Goal: Task Accomplishment & Management: Complete application form

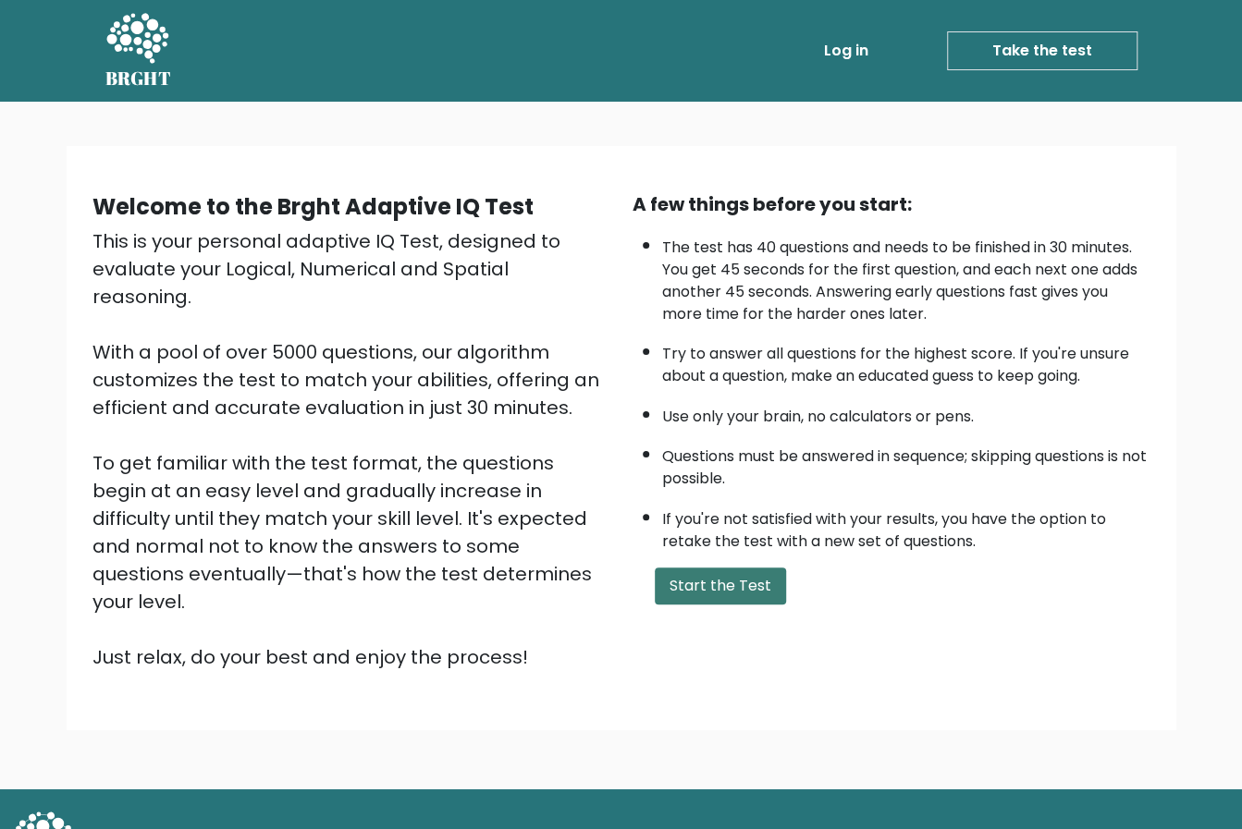
click at [726, 576] on button "Start the Test" at bounding box center [720, 586] width 131 height 37
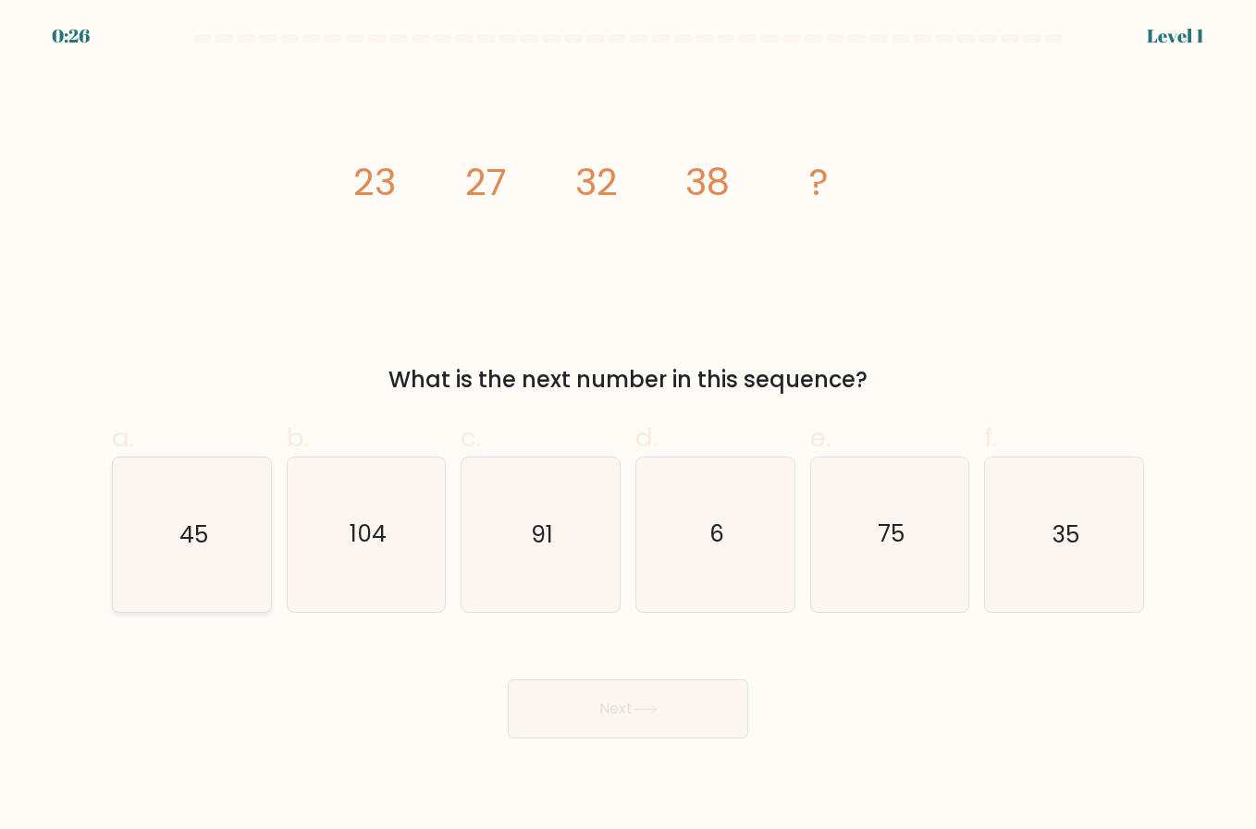
click at [200, 554] on icon "45" at bounding box center [191, 534] width 153 height 153
click at [628, 427] on input "a. 45" at bounding box center [628, 421] width 1 height 12
radio input "true"
click at [610, 700] on button "Next" at bounding box center [628, 709] width 240 height 59
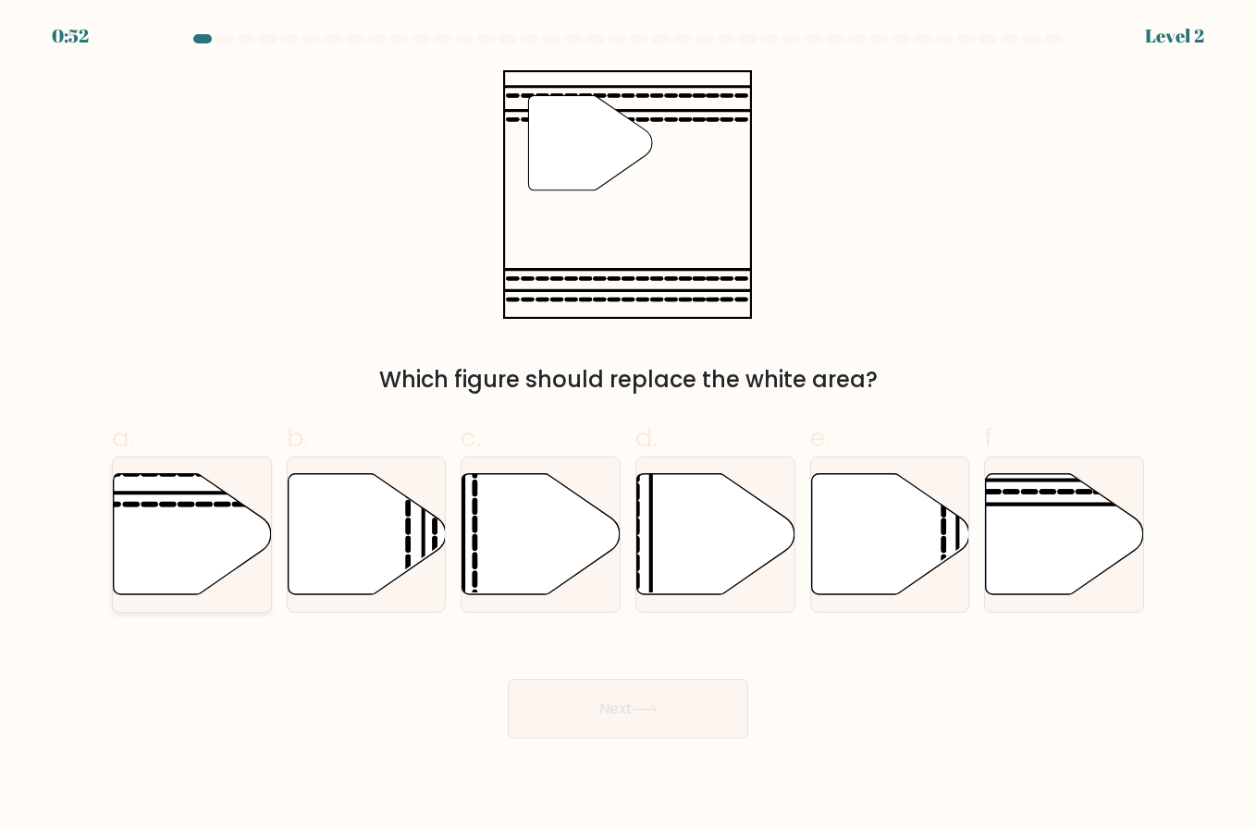
click at [165, 570] on icon at bounding box center [193, 534] width 158 height 121
click at [628, 427] on input "a." at bounding box center [628, 421] width 1 height 12
radio input "true"
click at [601, 722] on button "Next" at bounding box center [628, 709] width 240 height 59
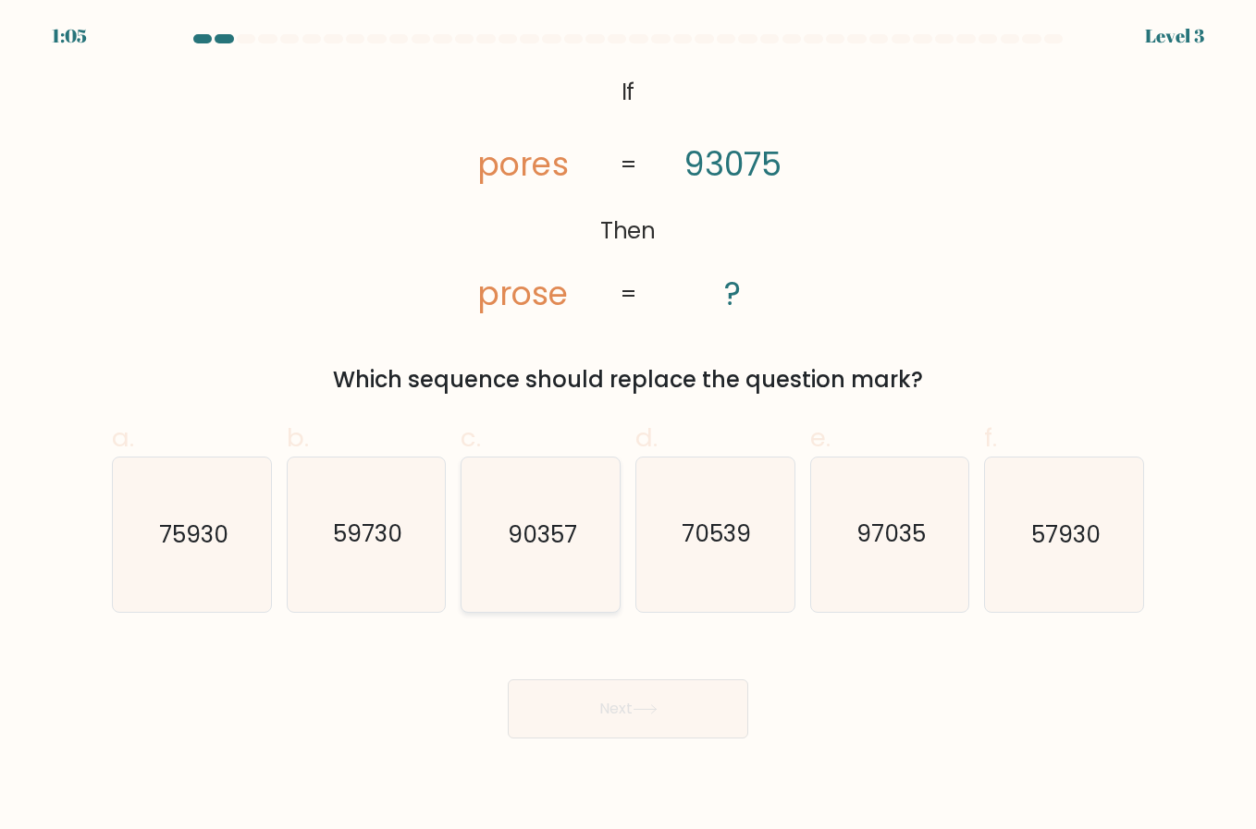
click at [558, 533] on text "90357" at bounding box center [542, 535] width 69 height 32
click at [628, 427] on input "c. 90357" at bounding box center [628, 421] width 1 height 12
radio input "true"
click at [610, 719] on button "Next" at bounding box center [628, 709] width 240 height 59
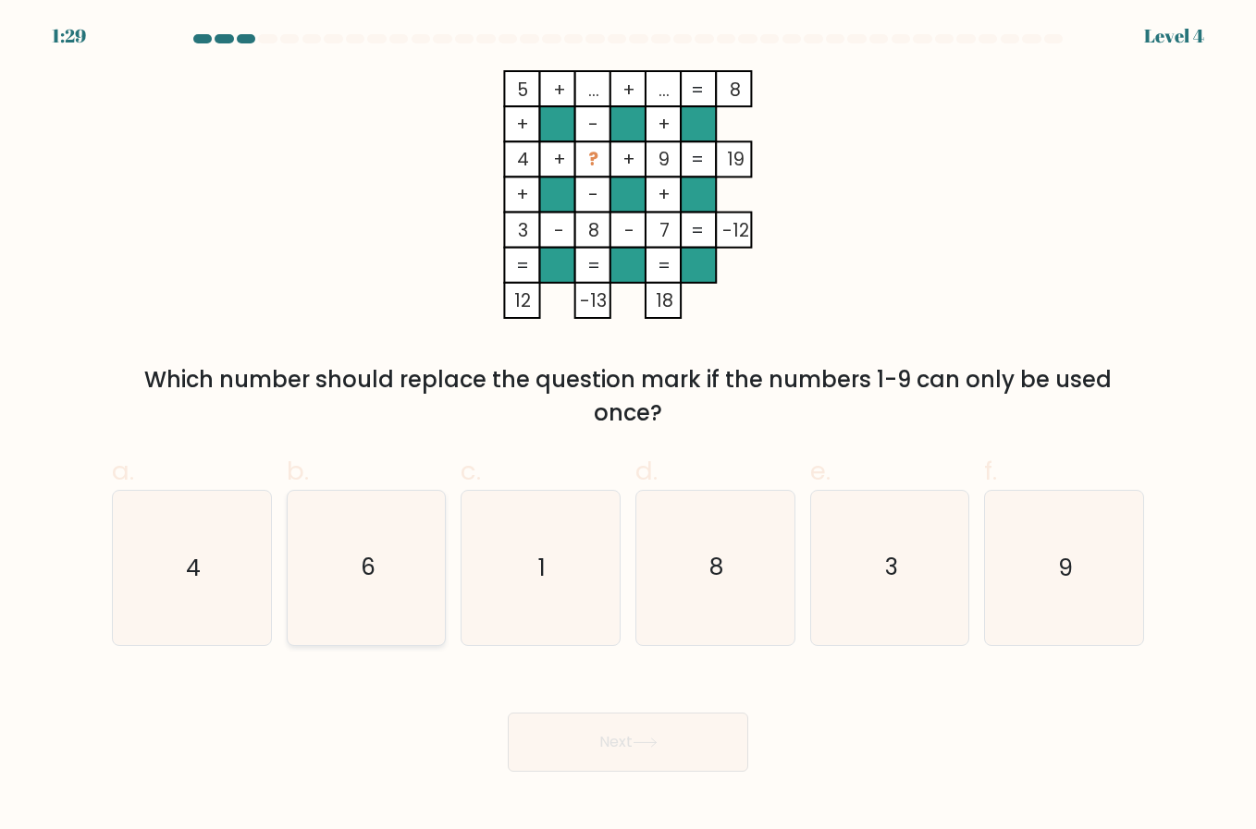
click at [378, 569] on icon "6" at bounding box center [365, 567] width 153 height 153
click at [628, 427] on input "b. 6" at bounding box center [628, 421] width 1 height 12
radio input "true"
drag, startPoint x: 626, startPoint y: 745, endPoint x: 301, endPoint y: 733, distance: 324.8
click at [301, 733] on div "Next" at bounding box center [628, 720] width 1054 height 104
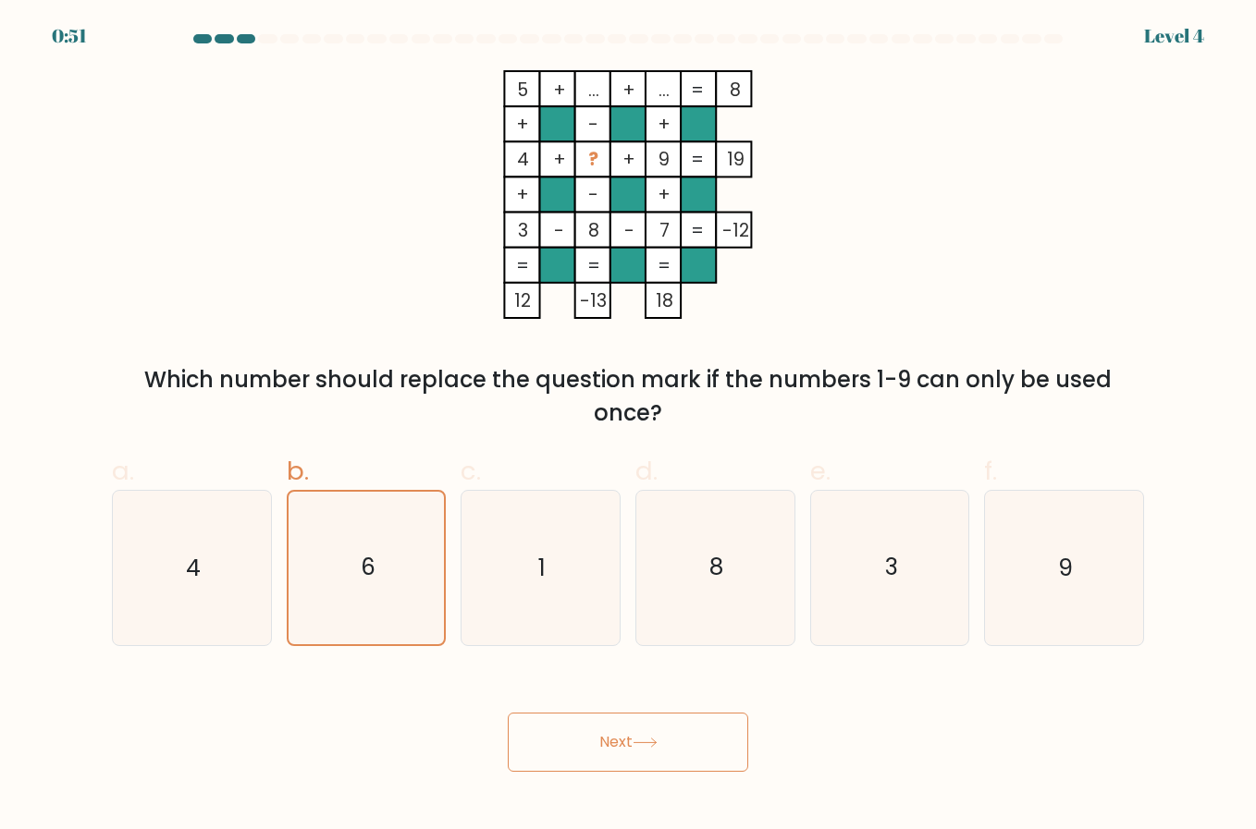
click at [584, 753] on button "Next" at bounding box center [628, 742] width 240 height 59
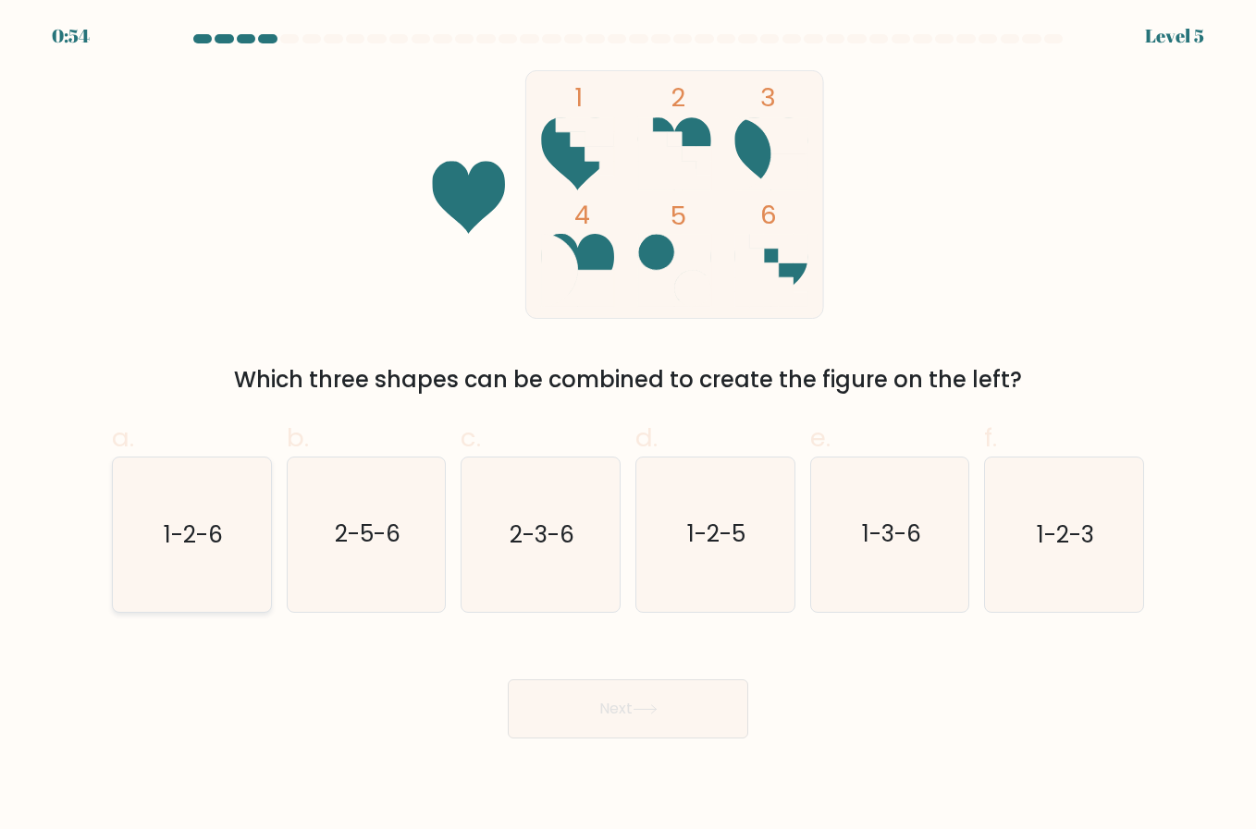
click at [183, 572] on icon "1-2-6" at bounding box center [191, 534] width 153 height 153
click at [628, 427] on input "a. 1-2-6" at bounding box center [628, 421] width 1 height 12
radio input "true"
click at [593, 717] on button "Next" at bounding box center [628, 709] width 240 height 59
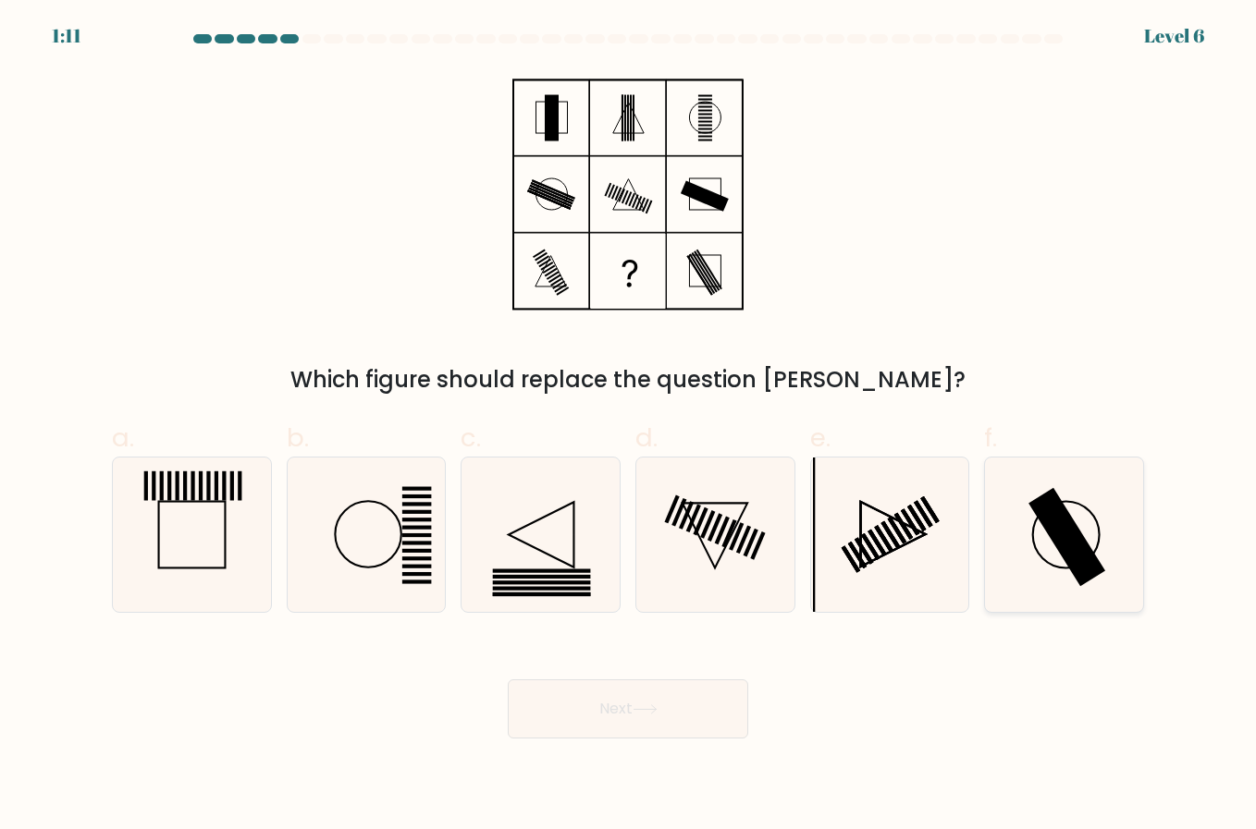
click at [1065, 533] on rect at bounding box center [1066, 537] width 77 height 98
click at [629, 427] on input "f." at bounding box center [628, 421] width 1 height 12
radio input "true"
click at [671, 698] on button "Next" at bounding box center [628, 709] width 240 height 59
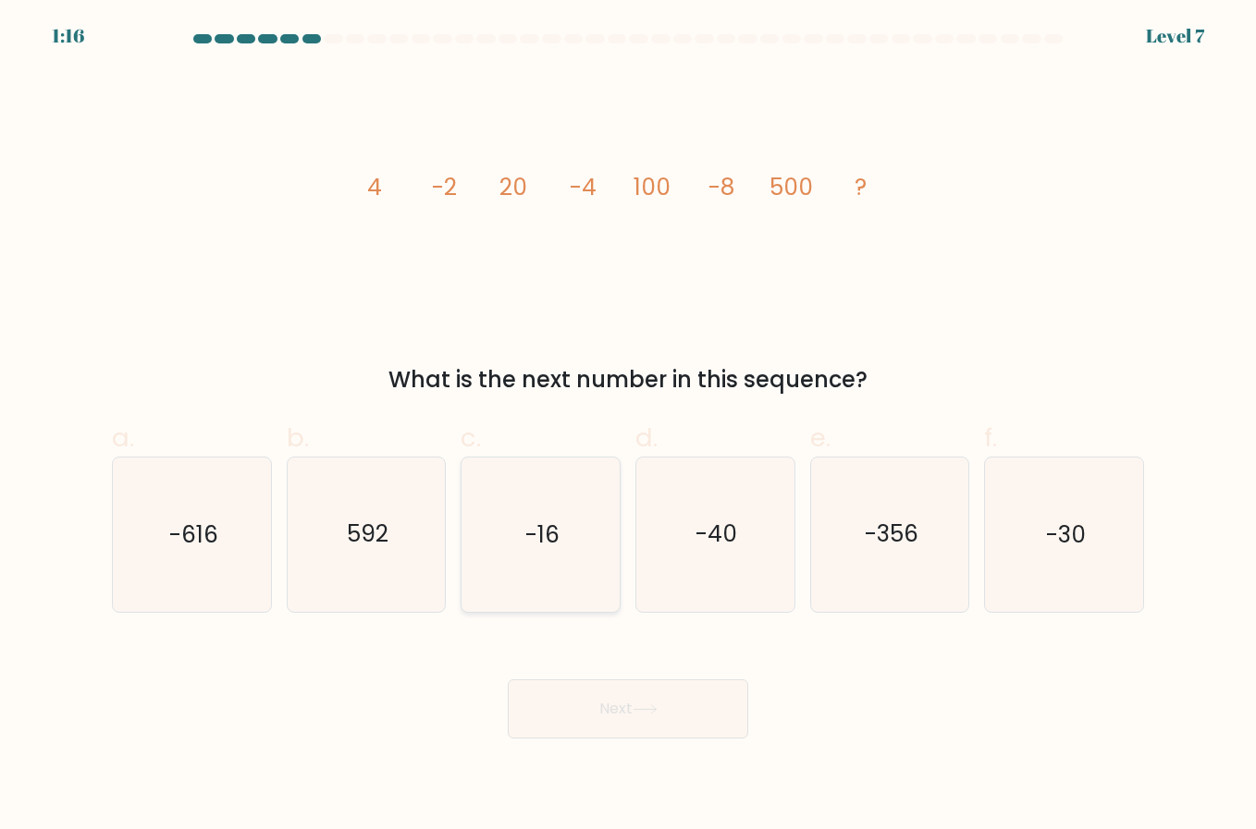
click at [587, 541] on icon "-16" at bounding box center [539, 534] width 153 height 153
click at [628, 427] on input "c. -16" at bounding box center [628, 421] width 1 height 12
radio input "true"
click at [655, 705] on icon at bounding box center [644, 710] width 25 height 10
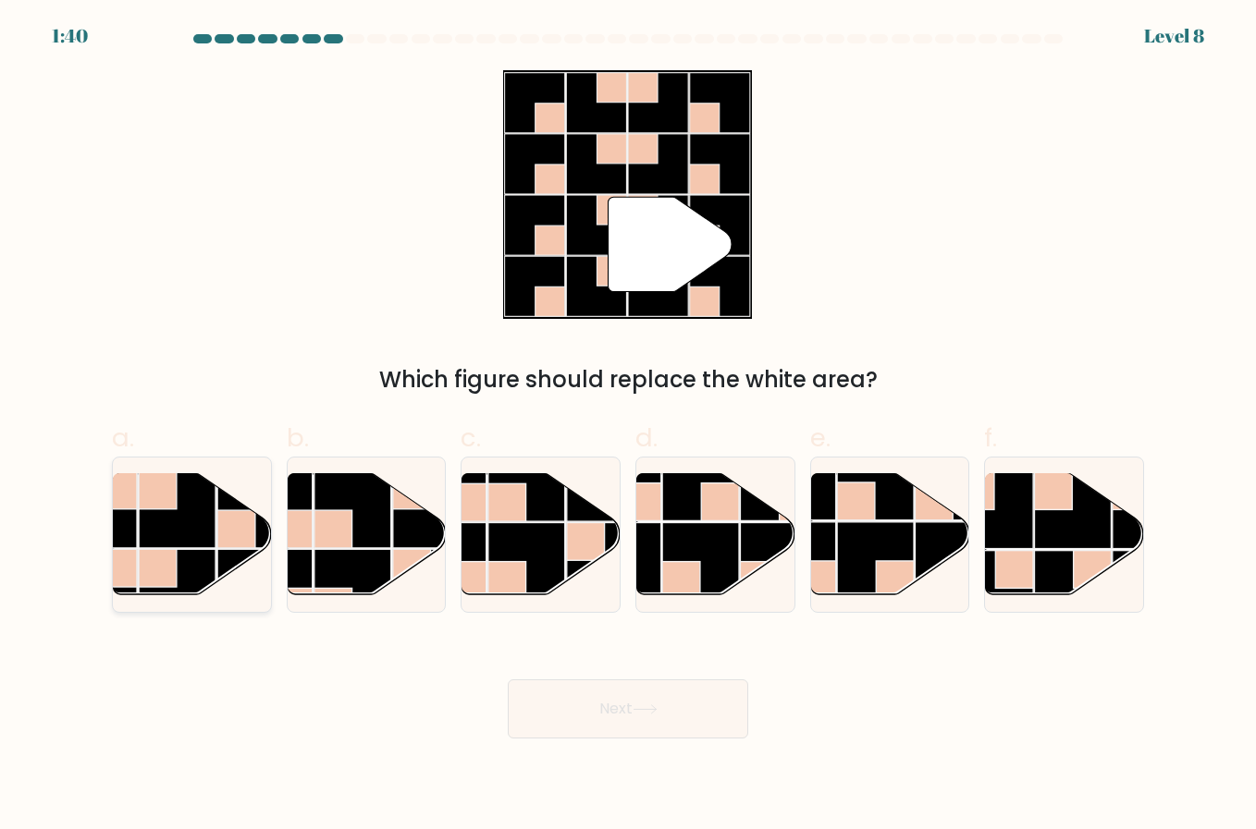
click at [220, 548] on rect at bounding box center [237, 529] width 38 height 38
click at [628, 427] on input "a." at bounding box center [628, 421] width 1 height 12
radio input "true"
click at [595, 698] on button "Next" at bounding box center [628, 709] width 240 height 59
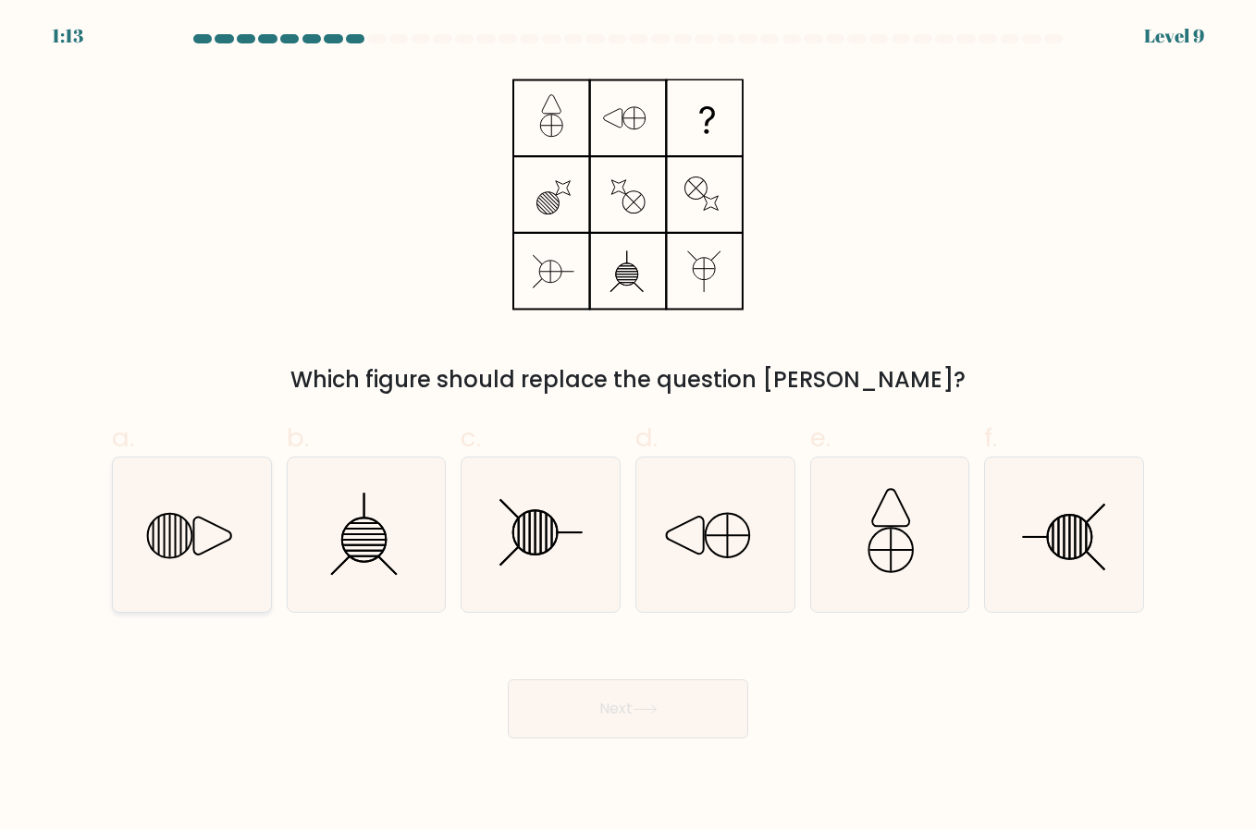
click at [195, 555] on icon at bounding box center [191, 534] width 153 height 153
click at [628, 427] on input "a." at bounding box center [628, 421] width 1 height 12
radio input "true"
click at [590, 705] on button "Next" at bounding box center [628, 709] width 240 height 59
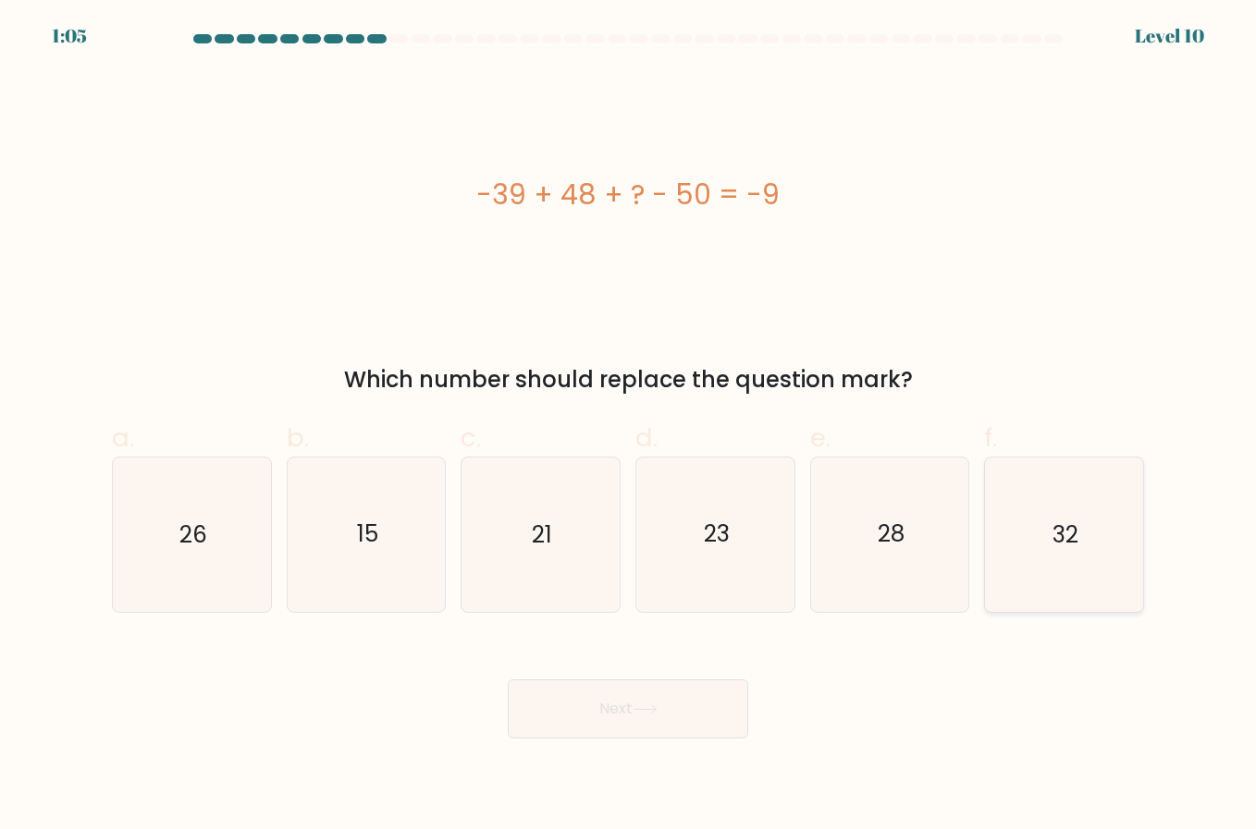
click at [1064, 539] on text "32" at bounding box center [1065, 535] width 26 height 32
click at [629, 427] on input "f. 32" at bounding box center [628, 421] width 1 height 12
radio input "true"
click at [649, 706] on icon at bounding box center [644, 710] width 25 height 10
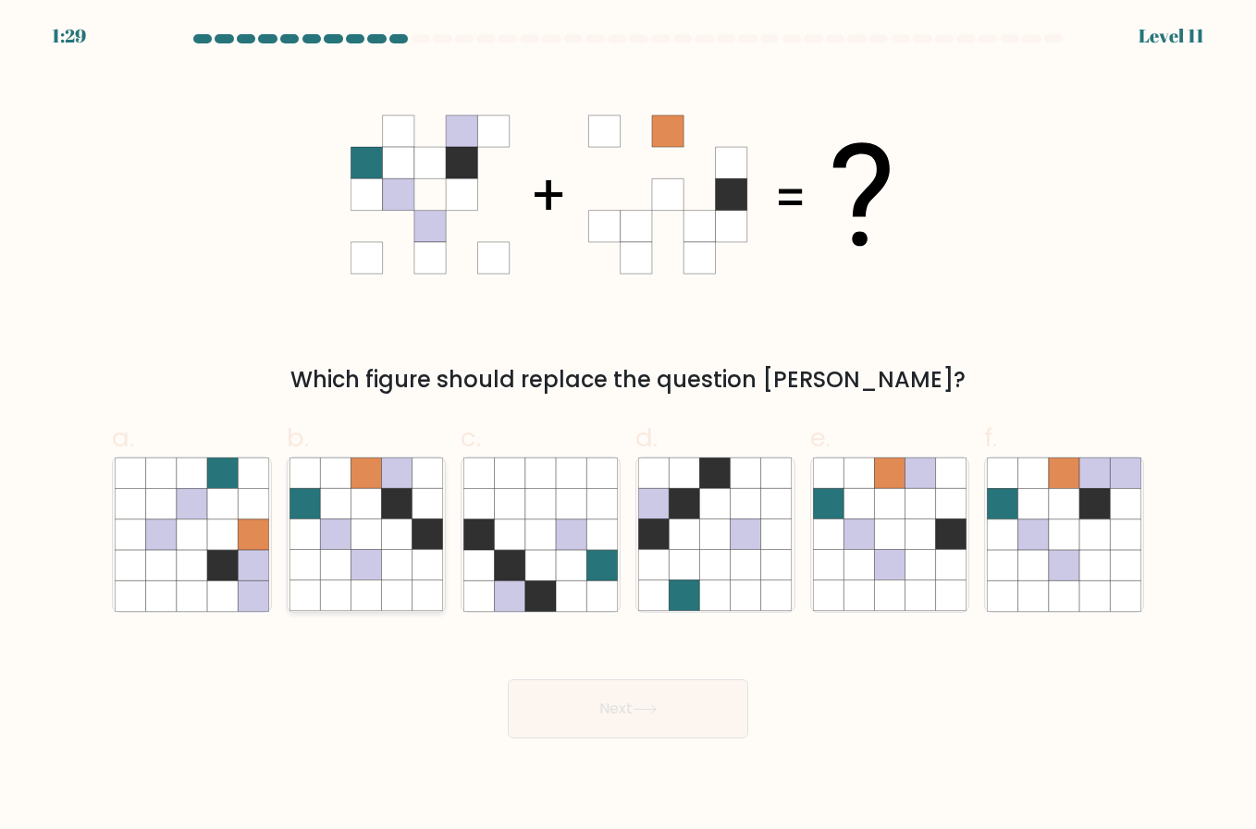
click at [386, 559] on icon at bounding box center [397, 565] width 31 height 31
click at [628, 427] on input "b." at bounding box center [628, 421] width 1 height 12
radio input "true"
click at [602, 707] on button "Next" at bounding box center [628, 709] width 240 height 59
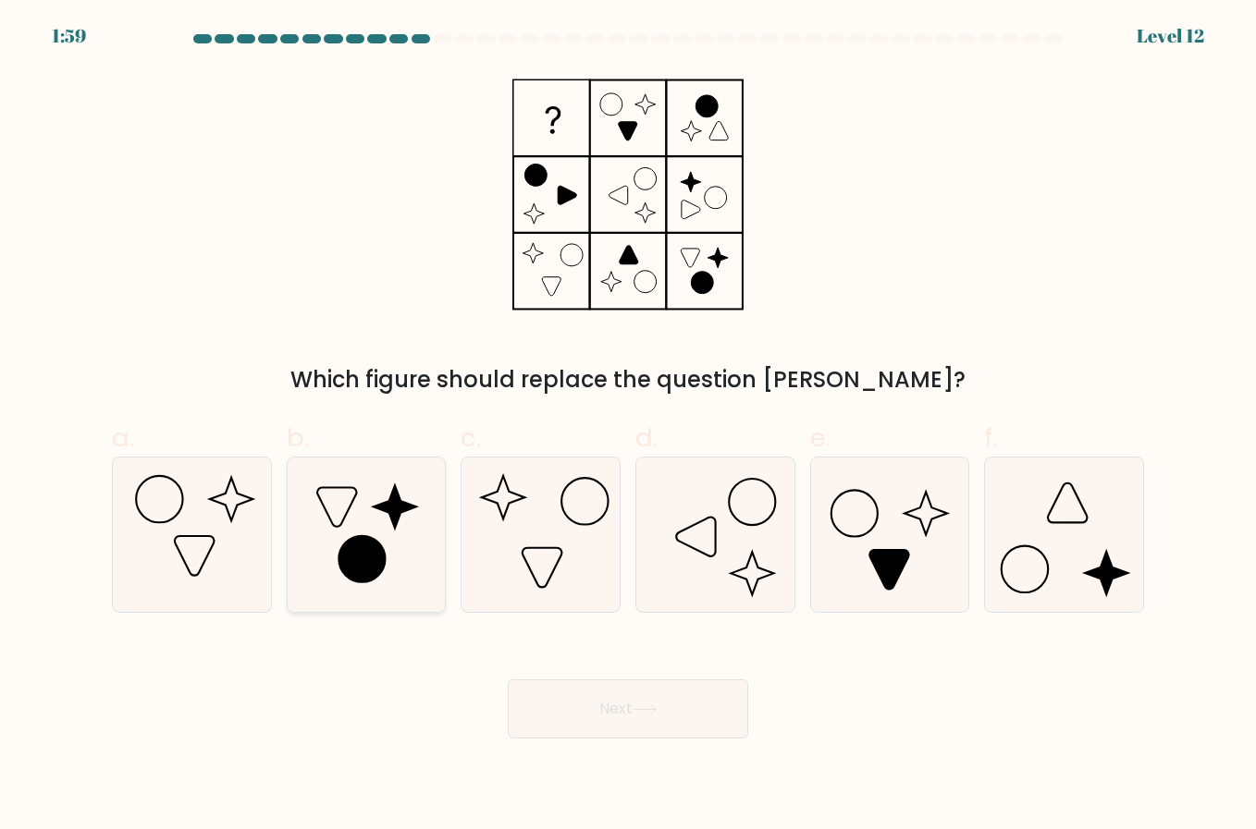
click at [320, 591] on icon at bounding box center [365, 534] width 153 height 153
click at [628, 427] on input "b." at bounding box center [628, 421] width 1 height 12
radio input "true"
click at [1067, 546] on icon at bounding box center [1063, 534] width 153 height 153
click at [629, 427] on input "f." at bounding box center [628, 421] width 1 height 12
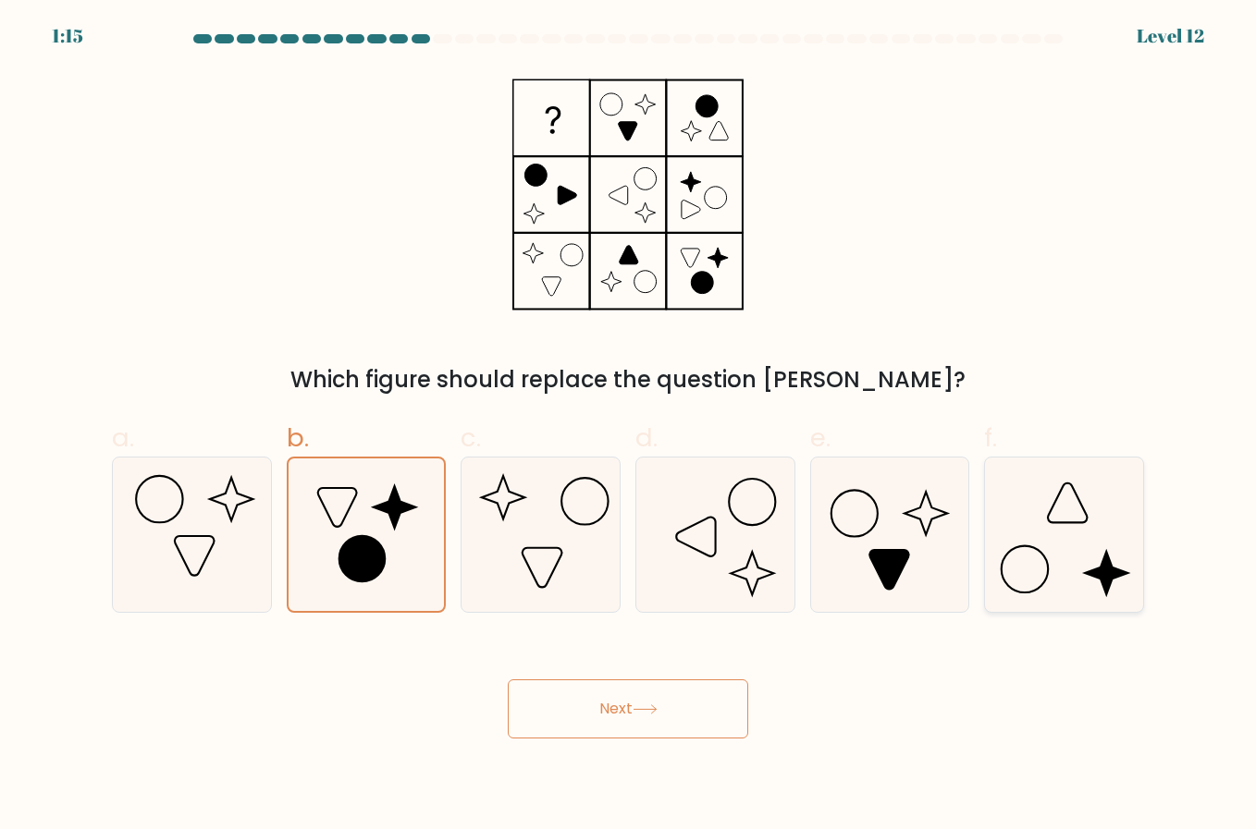
radio input "true"
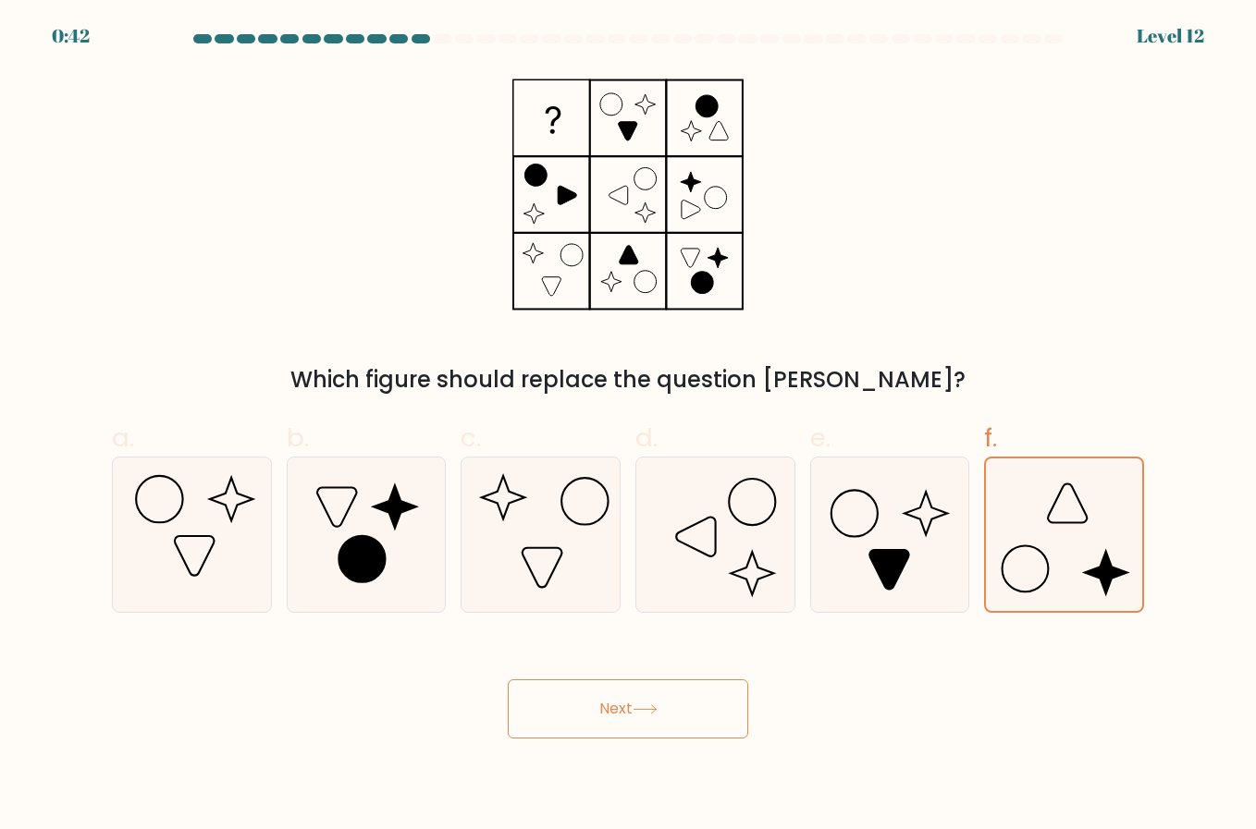
click at [652, 711] on icon at bounding box center [644, 710] width 25 height 10
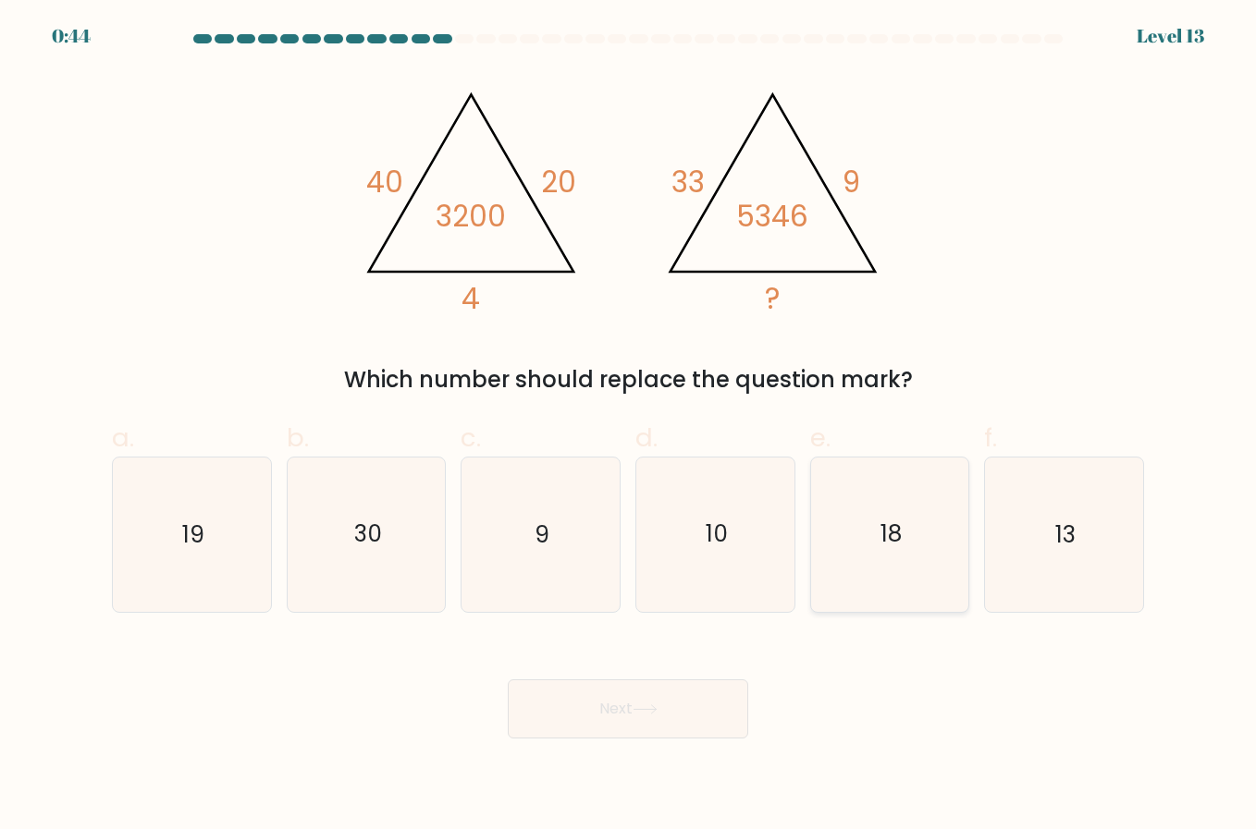
click at [858, 567] on icon "18" at bounding box center [889, 534] width 153 height 153
click at [629, 427] on input "e. 18" at bounding box center [628, 421] width 1 height 12
radio input "true"
click at [670, 709] on button "Next" at bounding box center [628, 709] width 240 height 59
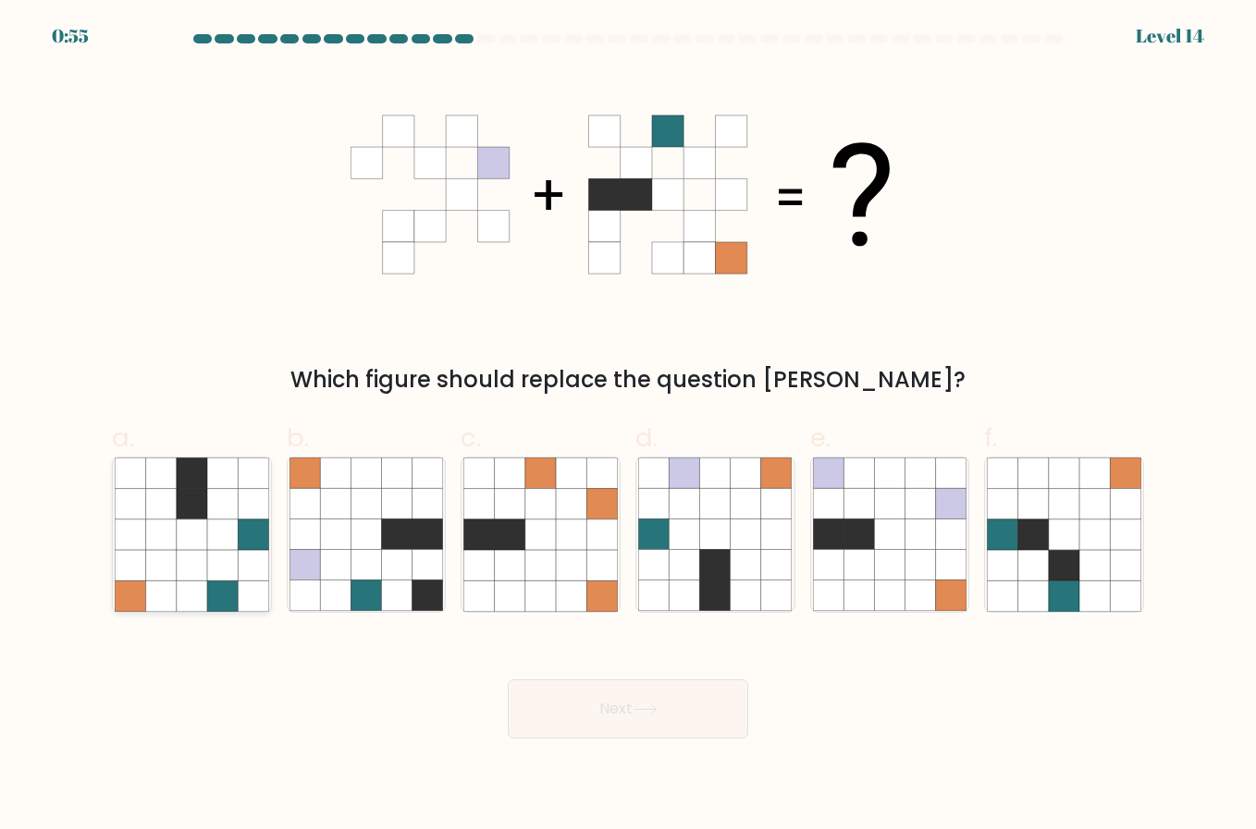
click at [163, 558] on icon at bounding box center [161, 565] width 31 height 31
click at [628, 427] on input "a." at bounding box center [628, 421] width 1 height 12
radio input "true"
click at [379, 544] on icon at bounding box center [365, 535] width 31 height 31
click at [628, 427] on input "b." at bounding box center [628, 421] width 1 height 12
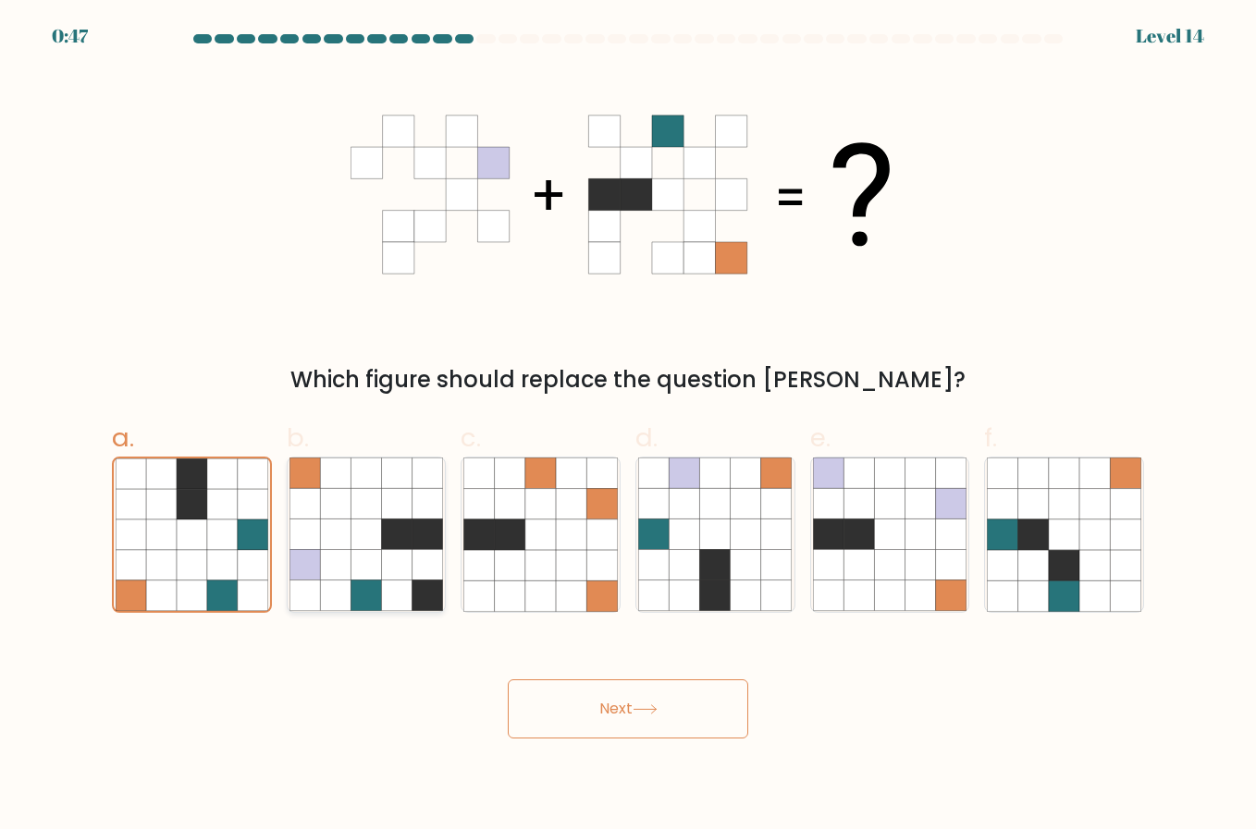
radio input "true"
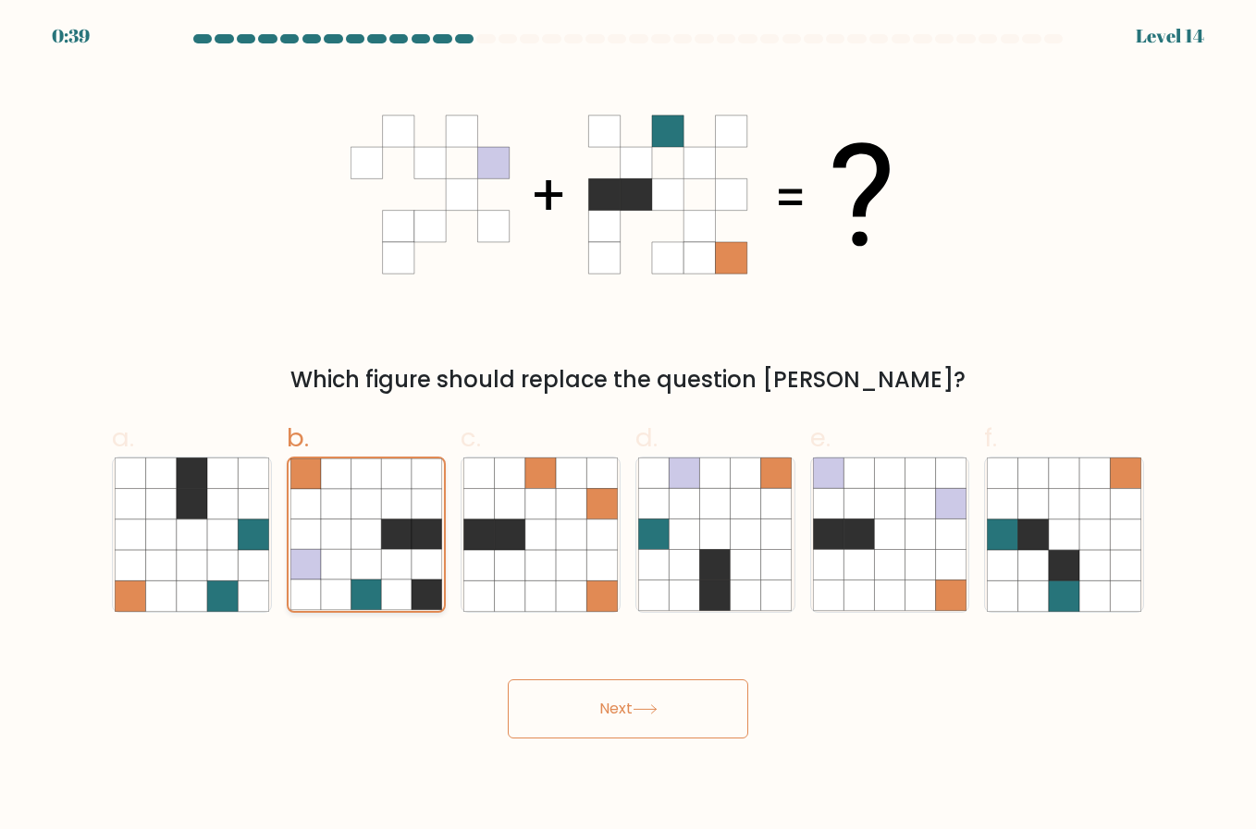
click at [379, 544] on icon at bounding box center [366, 535] width 31 height 31
click at [628, 427] on input "b." at bounding box center [628, 421] width 1 height 12
click at [741, 548] on icon at bounding box center [745, 535] width 31 height 31
click at [629, 427] on input "d." at bounding box center [628, 421] width 1 height 12
radio input "true"
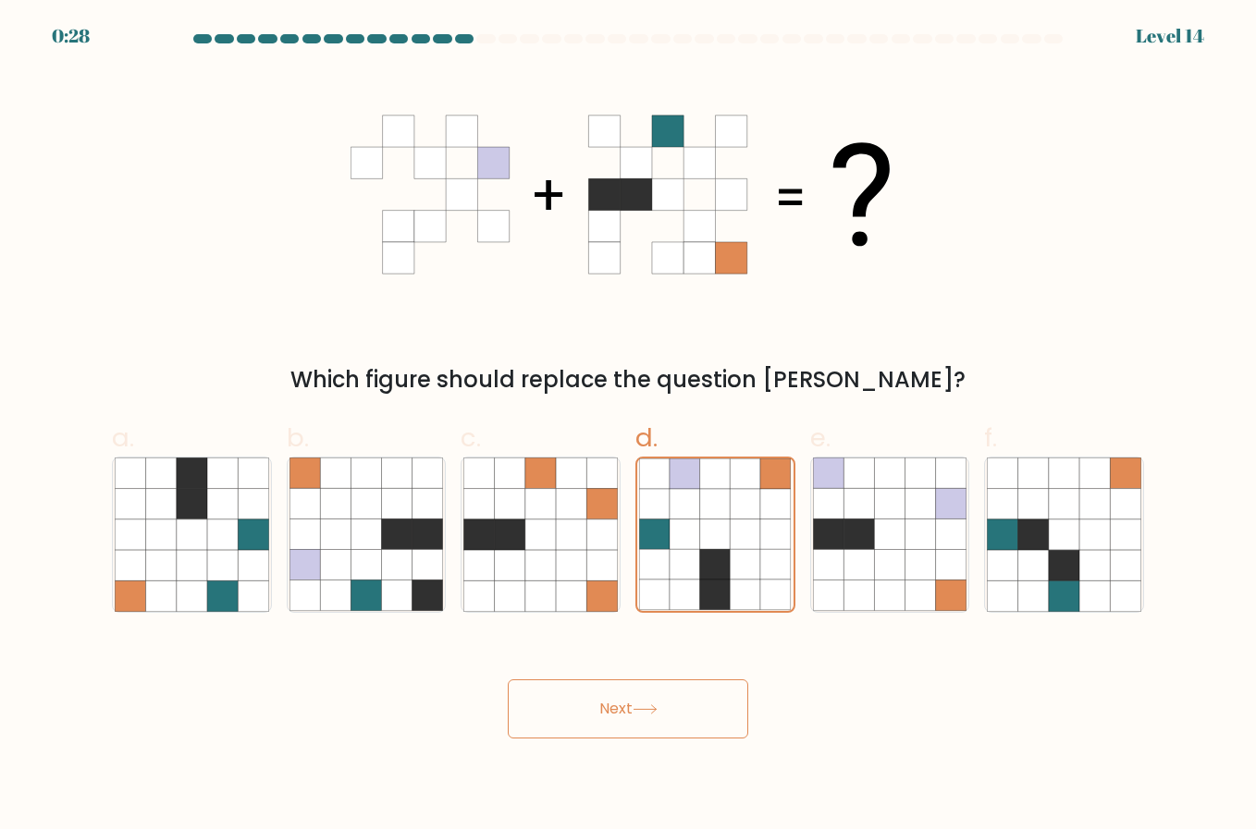
click at [686, 719] on button "Next" at bounding box center [628, 709] width 240 height 59
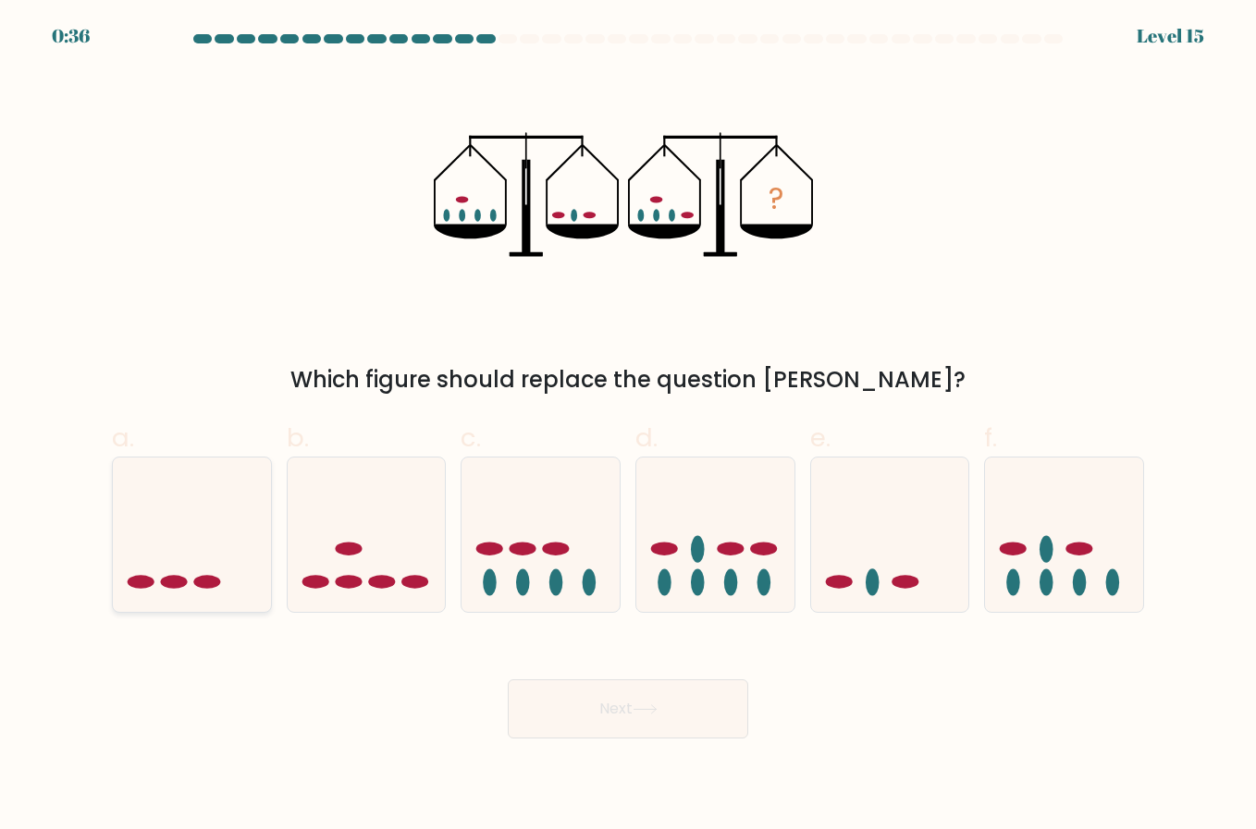
click at [188, 519] on icon at bounding box center [192, 535] width 158 height 130
click at [628, 427] on input "a." at bounding box center [628, 421] width 1 height 12
radio input "true"
click at [657, 713] on icon at bounding box center [644, 710] width 25 height 10
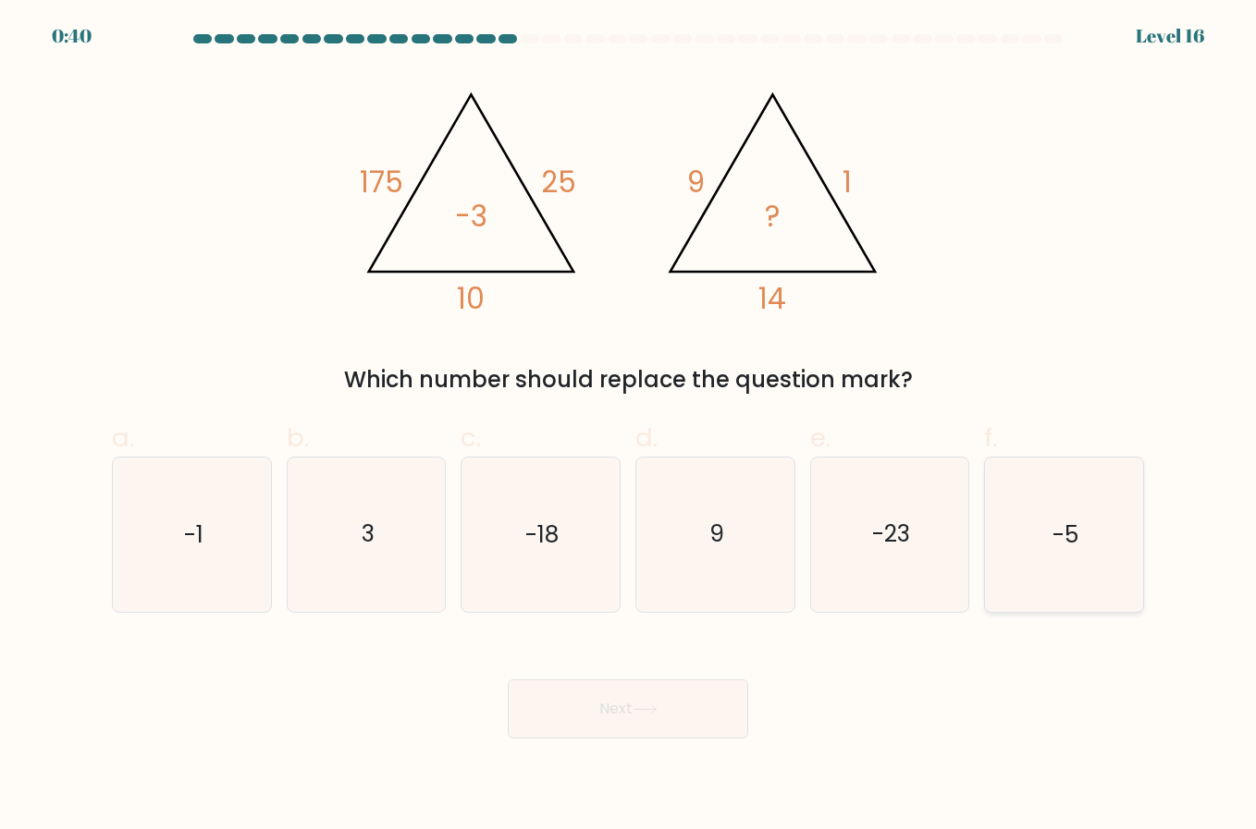
click at [1043, 544] on icon "-5" at bounding box center [1063, 534] width 153 height 153
click at [629, 427] on input "f. -5" at bounding box center [628, 421] width 1 height 12
radio input "true"
click at [642, 713] on icon at bounding box center [644, 710] width 25 height 10
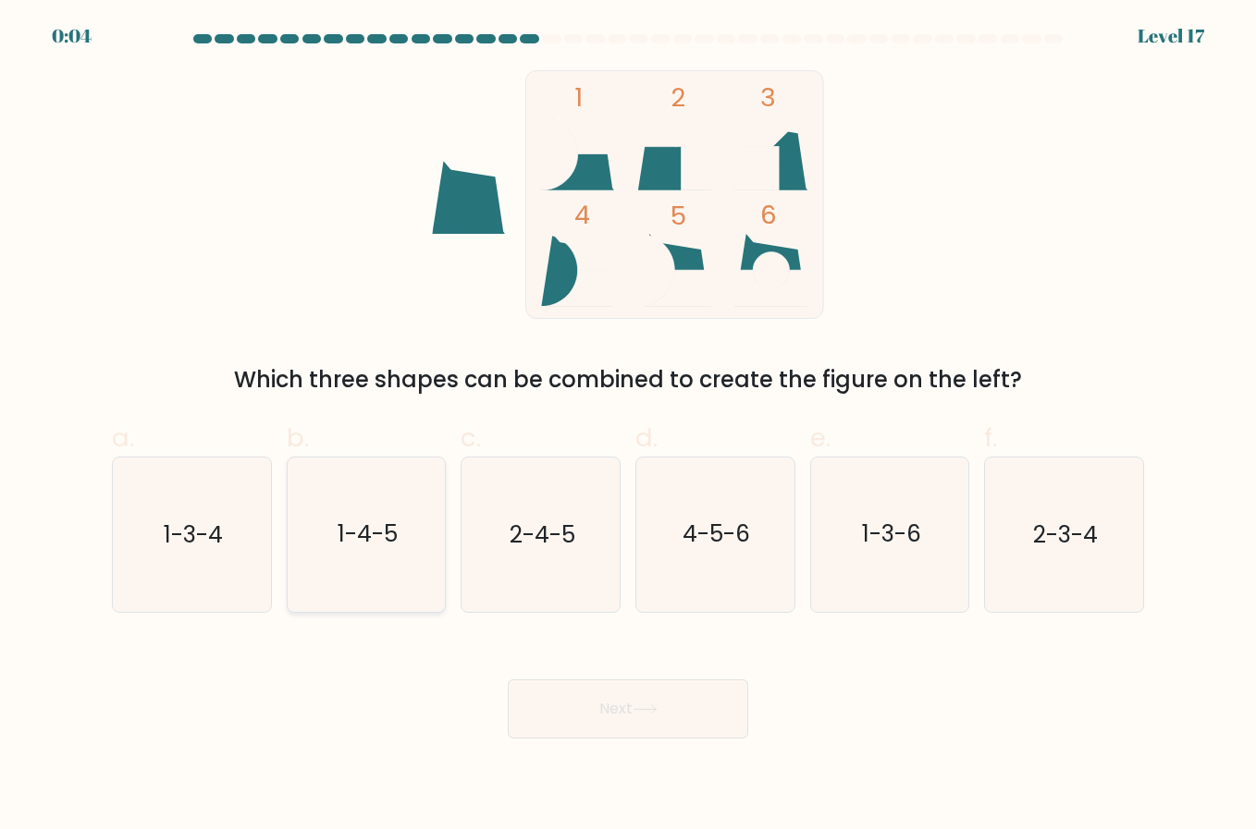
click at [371, 552] on icon "1-4-5" at bounding box center [365, 534] width 153 height 153
click at [628, 427] on input "b. 1-4-5" at bounding box center [628, 421] width 1 height 12
radio input "true"
click at [644, 710] on icon at bounding box center [644, 710] width 25 height 10
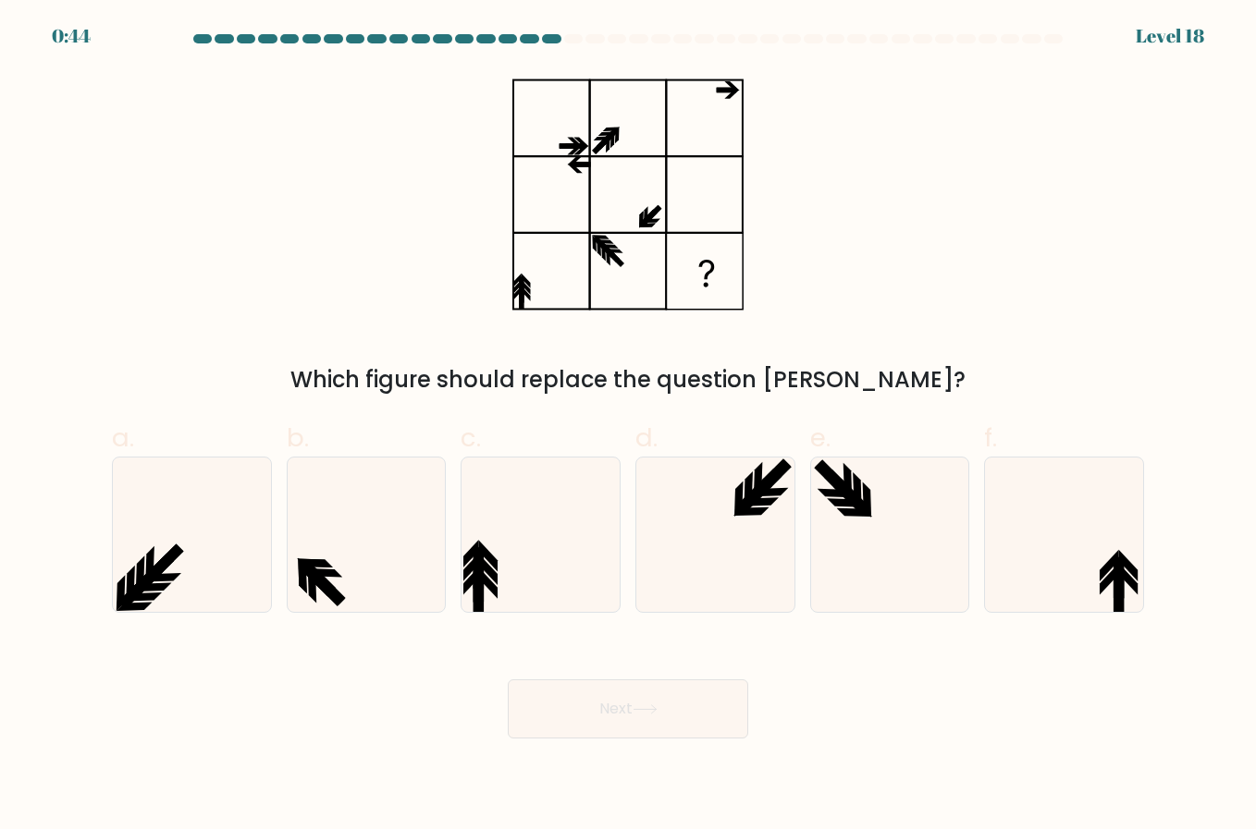
drag, startPoint x: 644, startPoint y: 710, endPoint x: 1002, endPoint y: 729, distance: 358.3
click at [1002, 729] on div "Next" at bounding box center [628, 687] width 1054 height 104
